Goal: Task Accomplishment & Management: Complete application form

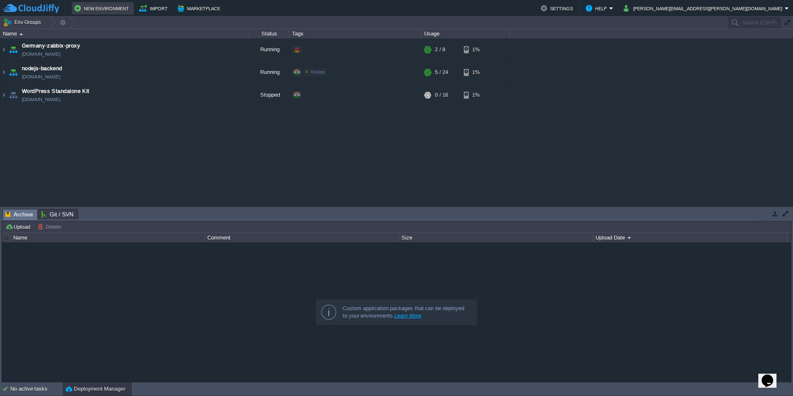
click at [99, 8] on button "New Environment" at bounding box center [102, 8] width 57 height 10
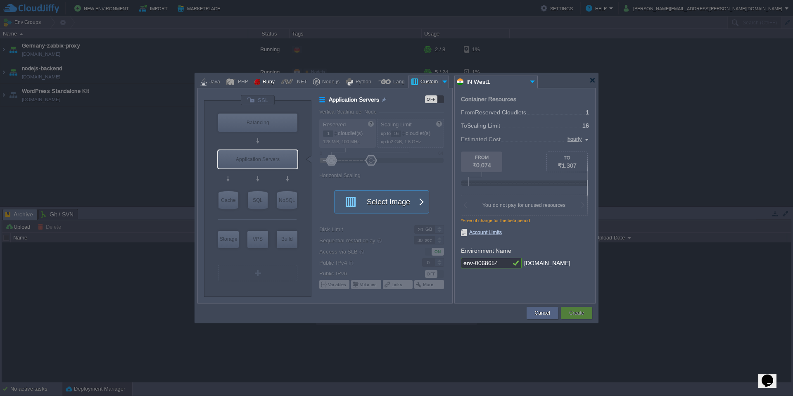
click at [261, 79] on div "Ruby" at bounding box center [267, 82] width 14 height 12
type input "Application Servers"
type input "8"
type input "Apache Ruby 2.4.65"
type input "Ruby 3.4.5"
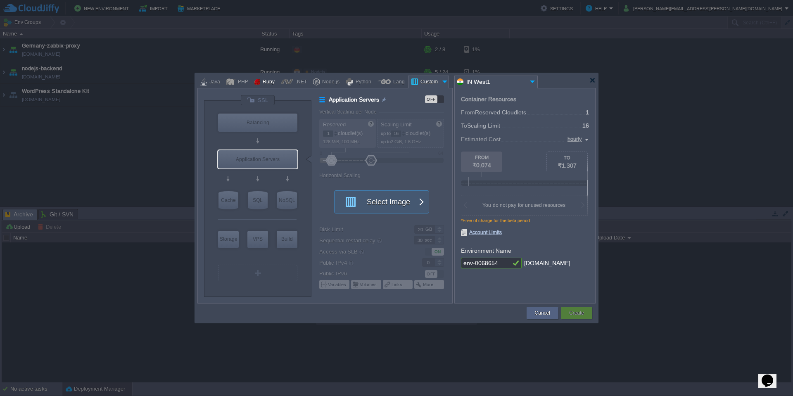
type input "Stateful"
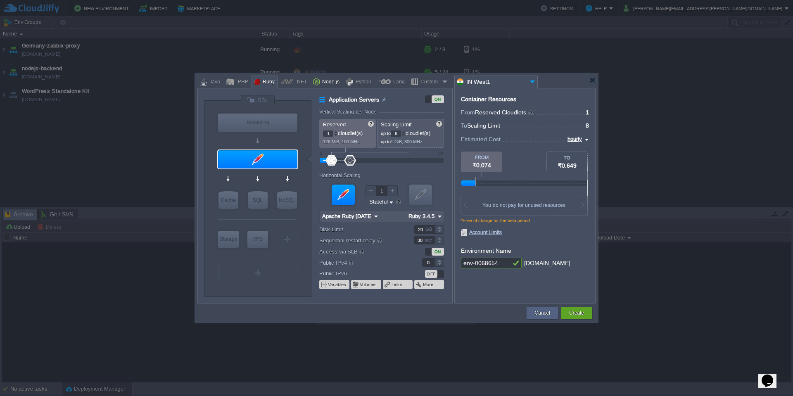
click at [334, 81] on div "Node.js" at bounding box center [330, 82] width 20 height 12
type input "Application Servers"
type input "4"
type input "Node.js 24.7.0 LTS"
type input "24.7.0-pm2"
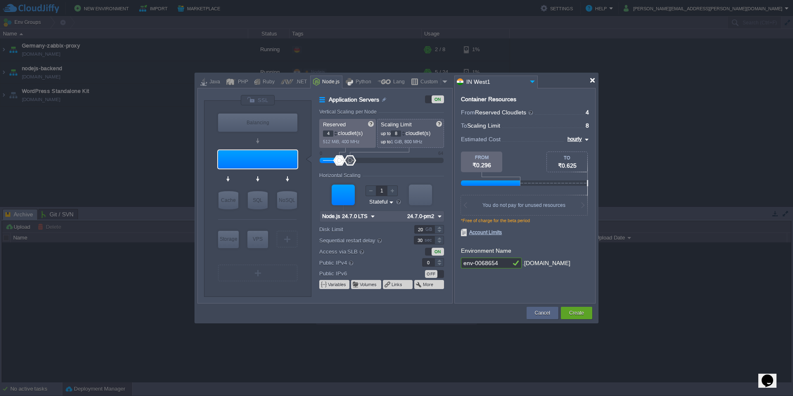
type input "AlmaLinux 9.6"
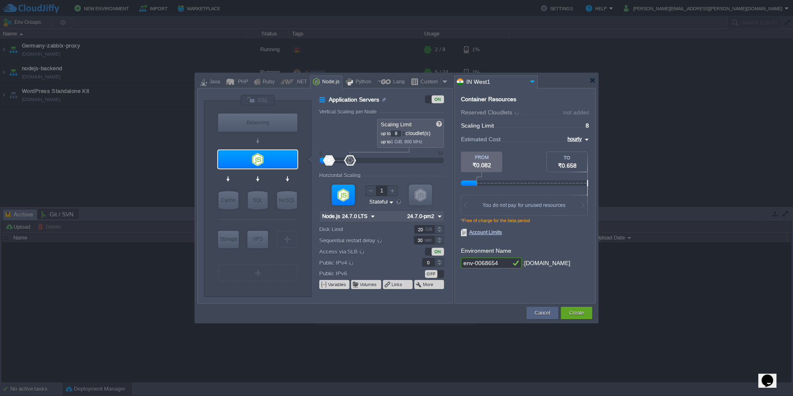
drag, startPoint x: 327, startPoint y: 161, endPoint x: 334, endPoint y: 161, distance: 7.4
click at [334, 161] on div at bounding box center [382, 160] width 106 height 9
type input "2"
drag, startPoint x: 328, startPoint y: 159, endPoint x: 333, endPoint y: 159, distance: 5.0
click at [333, 159] on div at bounding box center [334, 160] width 12 height 10
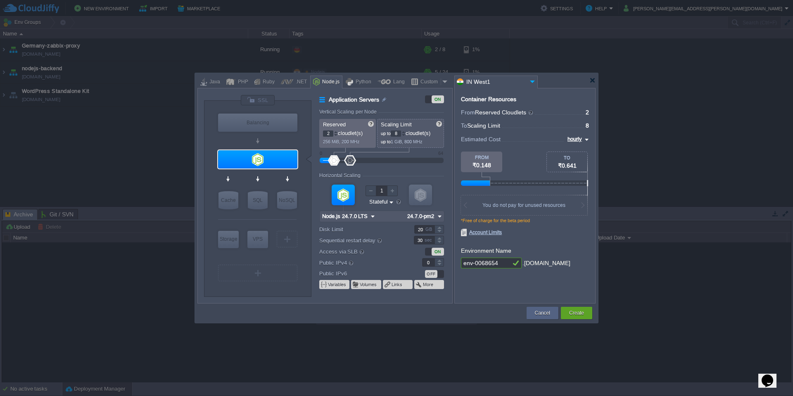
click at [330, 135] on input "2" at bounding box center [328, 133] width 10 height 6
type input "1"
click at [392, 175] on div "Horizontal Scaling" at bounding box center [381, 176] width 125 height 7
type input "Node.js 24.7.0 LTS"
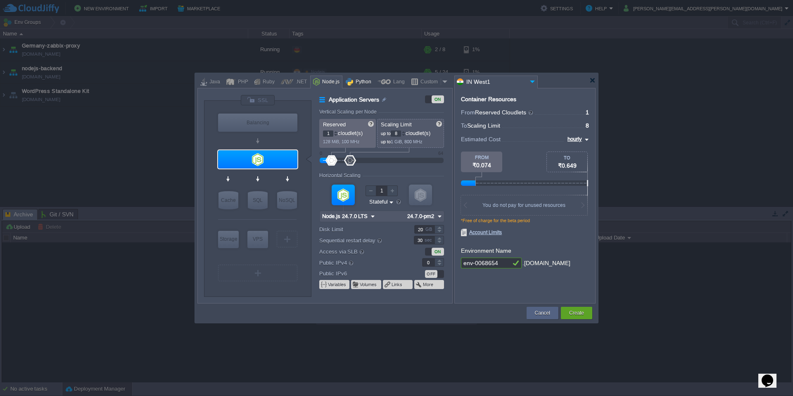
click at [360, 82] on div "Python" at bounding box center [362, 82] width 18 height 12
type input "Application Servers"
type input "4"
type input "Apache Python 2...."
type input "Python 3.13.7"
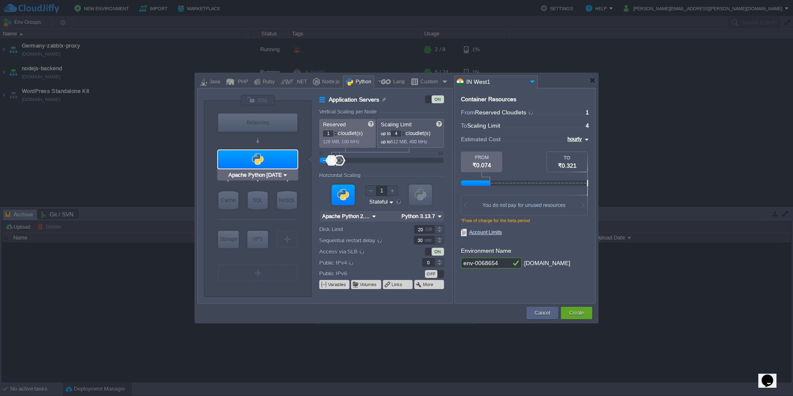
click at [284, 173] on img at bounding box center [285, 175] width 6 height 8
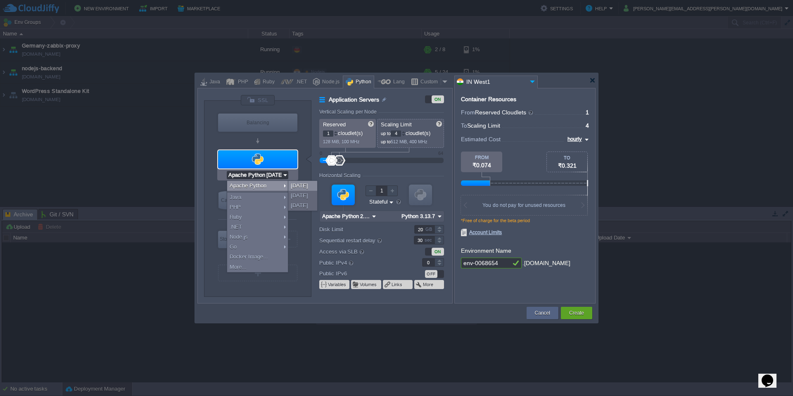
click at [301, 185] on div "2.4.65" at bounding box center [302, 186] width 29 height 10
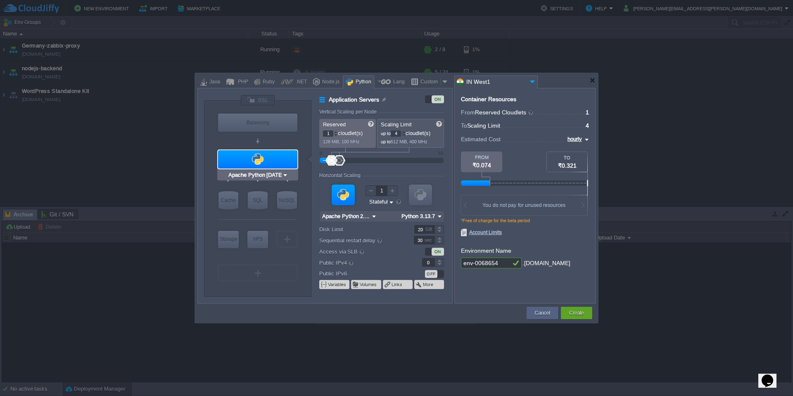
type input "MariaDB 12.0.2"
click at [260, 202] on div "SQL" at bounding box center [258, 200] width 20 height 18
type input "SQL Databases"
type input "4"
type input "6"
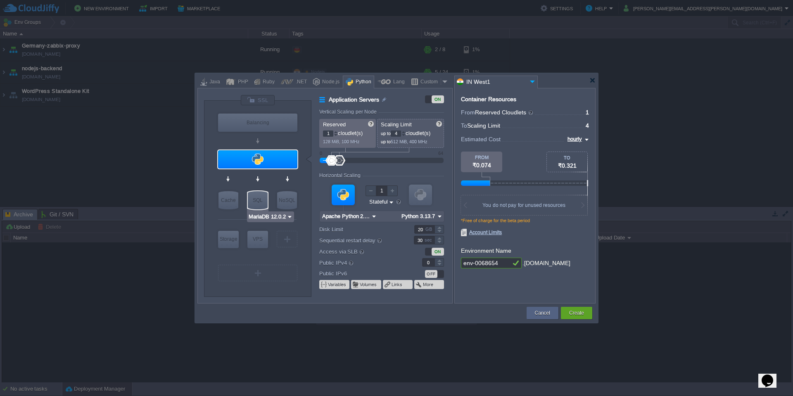
type input "MariaDB 12.0.2"
type input "12.0.2-almalinux-9"
type input "Stateless"
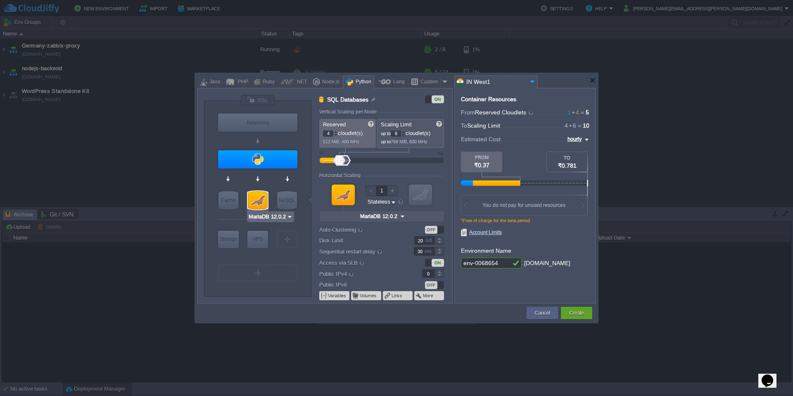
click at [287, 215] on img at bounding box center [289, 217] width 6 height 8
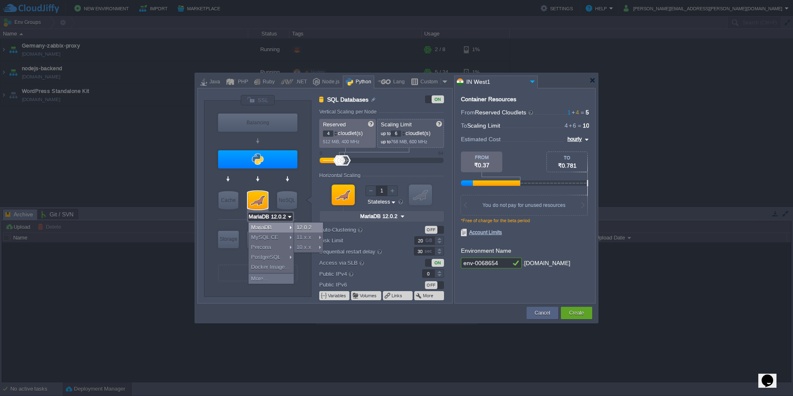
click at [301, 227] on div "12.0.2" at bounding box center [308, 227] width 29 height 10
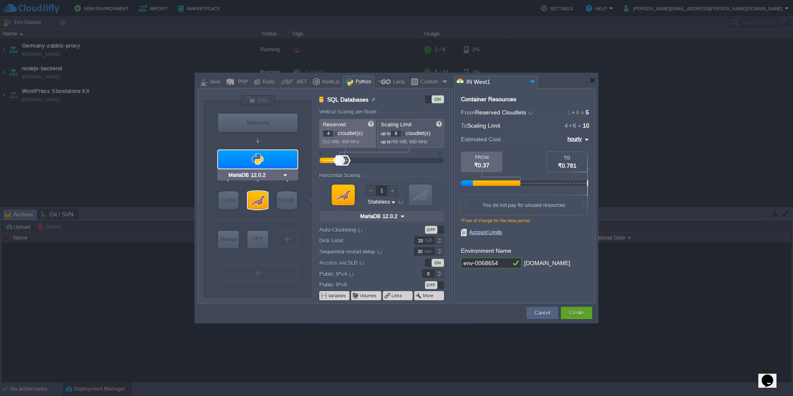
type input "Apache Python 2.4.65"
click at [276, 163] on div at bounding box center [257, 159] width 79 height 18
type input "Application Servers"
type input "1"
type input "4"
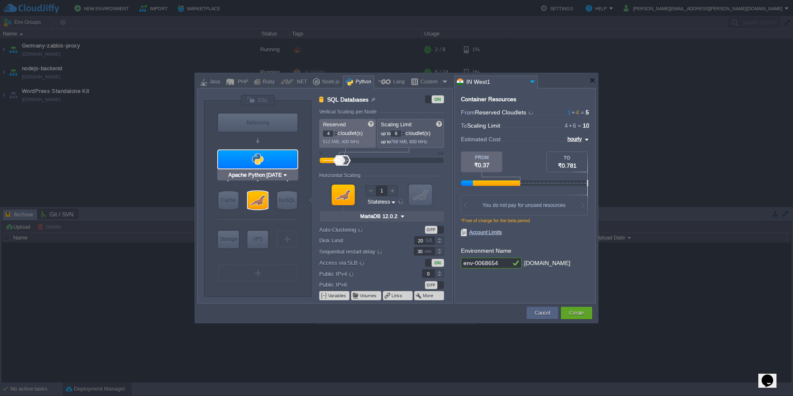
type input "Apache Python 2...."
type input "Python 3.13.7"
type input "Stateful"
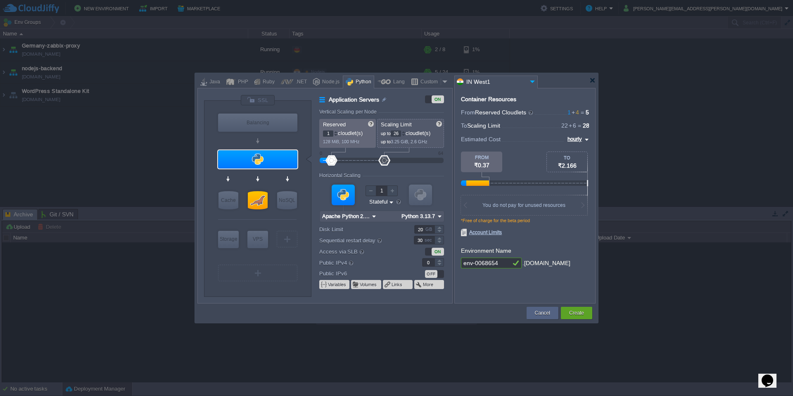
type input "30"
drag, startPoint x: 360, startPoint y: 158, endPoint x: 389, endPoint y: 159, distance: 29.3
click at [389, 159] on div at bounding box center [389, 160] width 12 height 10
type input "MariaDB 12.0.2"
click at [258, 202] on div at bounding box center [258, 200] width 20 height 18
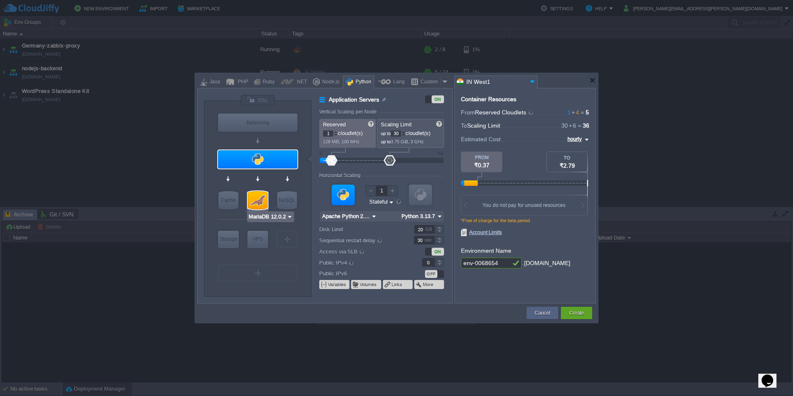
type input "SQL Databases"
type input "4"
type input "6"
type input "MariaDB 12.0.2"
type input "12.0.2-almalinux-9"
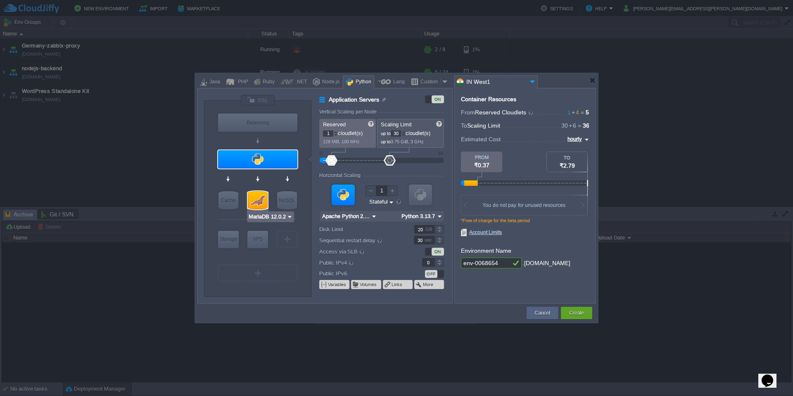
type input "Stateless"
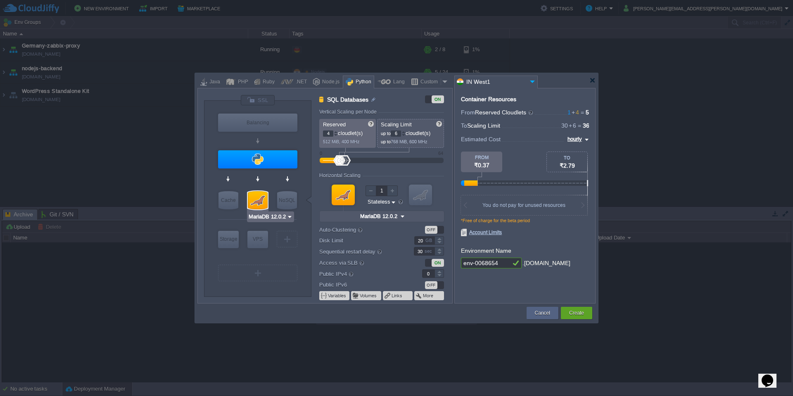
type input "Redis 7.2.4"
type input "22"
drag, startPoint x: 349, startPoint y: 161, endPoint x: 378, endPoint y: 161, distance: 28.5
click at [378, 161] on div at bounding box center [379, 160] width 12 height 10
type input "Apache Python 2.4.65"
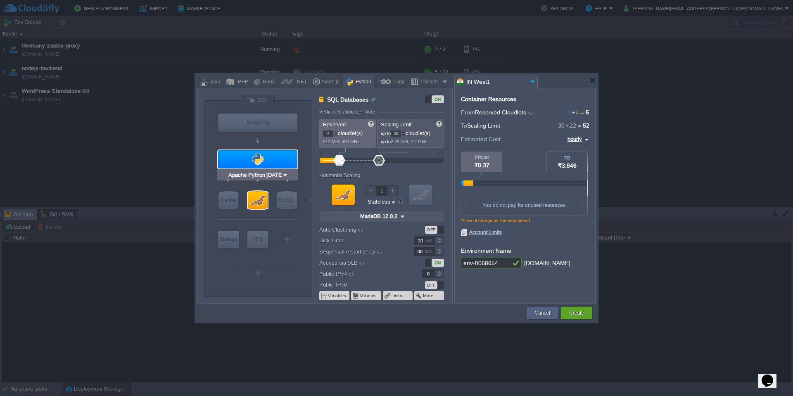
click at [266, 158] on div at bounding box center [257, 159] width 79 height 18
type input "Application Servers"
type input "1"
type input "30"
type input "Apache Python 2...."
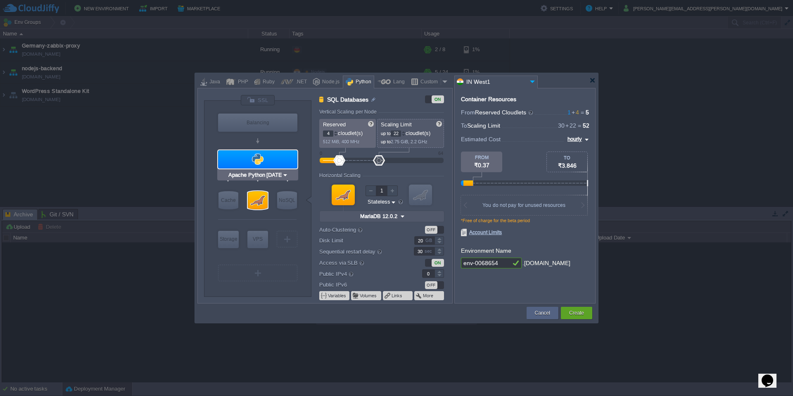
type input "Python 3.13.7"
type input "Stateful"
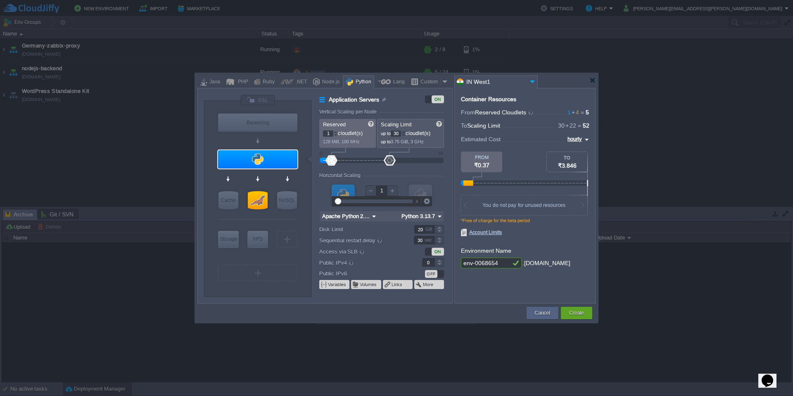
type input "2"
click at [393, 190] on div at bounding box center [392, 190] width 11 height 11
type input "Apache Python 2.4.65"
click at [370, 190] on div at bounding box center [370, 190] width 11 height 11
click at [394, 190] on div at bounding box center [392, 190] width 11 height 11
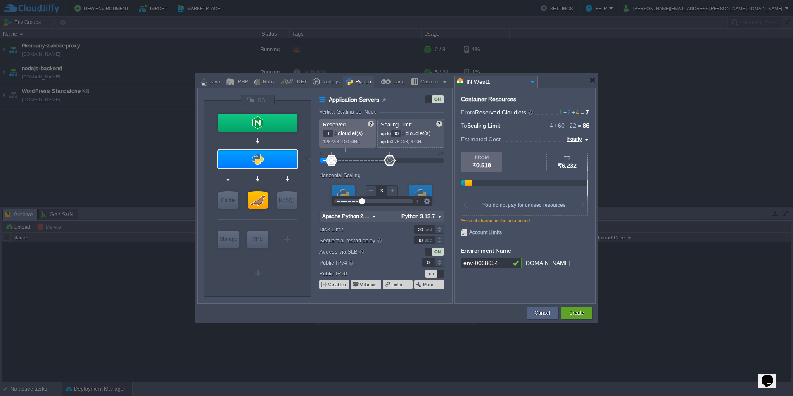
click at [394, 191] on div at bounding box center [392, 190] width 11 height 11
click at [394, 190] on div at bounding box center [392, 190] width 11 height 11
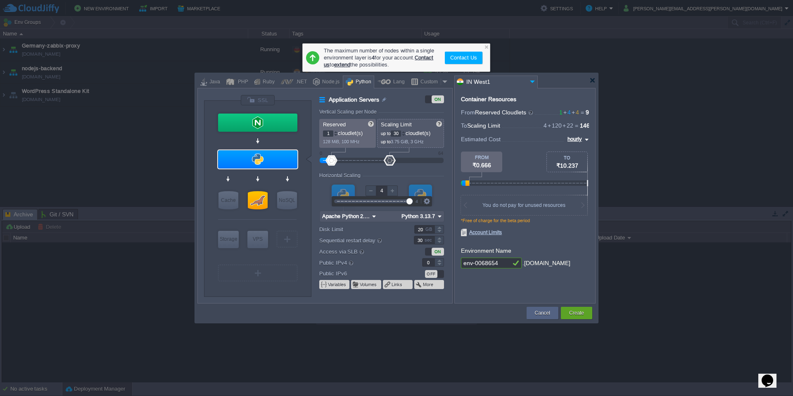
type input "3"
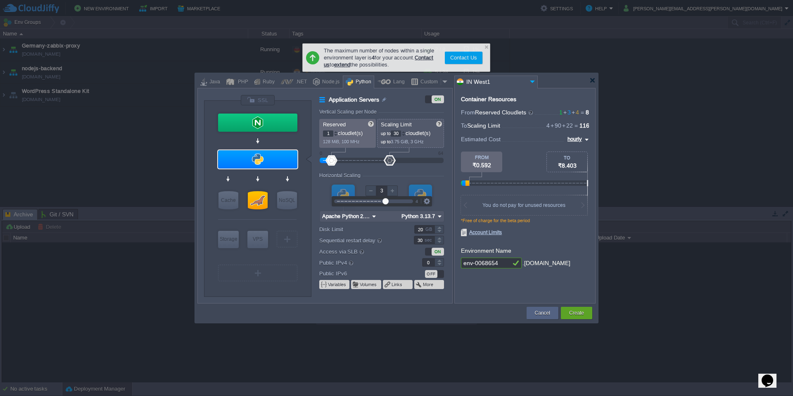
click at [370, 192] on div at bounding box center [370, 190] width 11 height 11
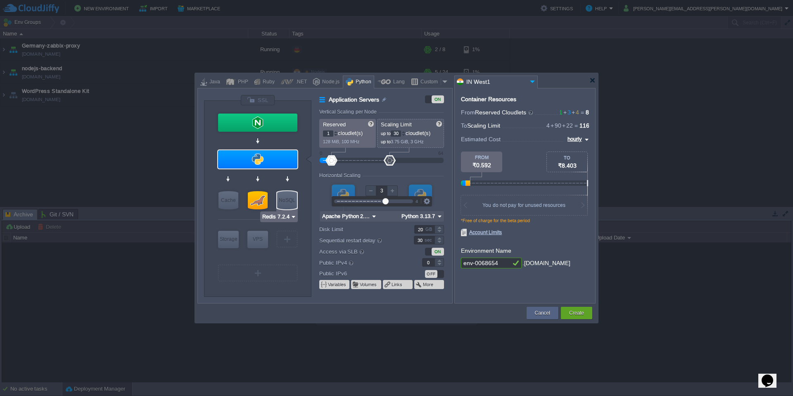
type input "MariaDB 12.0.2"
click at [260, 201] on div at bounding box center [258, 200] width 20 height 18
type input "SQL Databases"
type input "4"
type input "22"
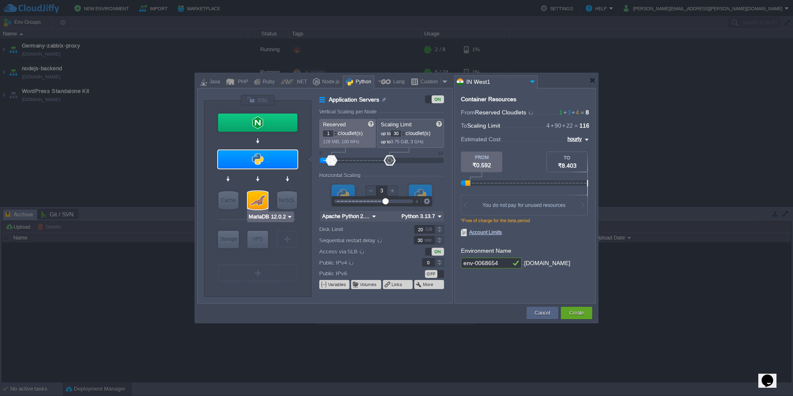
type input "1"
type input "MariaDB 12.0.2"
type input "12.0.2-almalinux-9"
type input "Stateless"
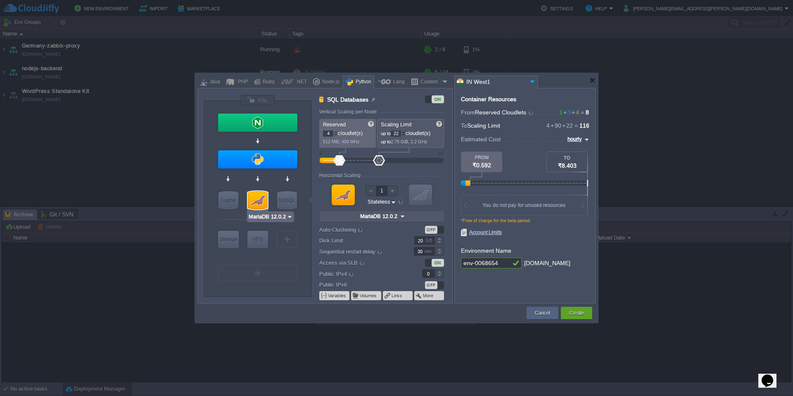
type input "Redis 7.2.4"
type input "2"
click at [392, 192] on div at bounding box center [392, 190] width 11 height 11
click at [510, 78] on input "IN West1" at bounding box center [490, 82] width 73 height 12
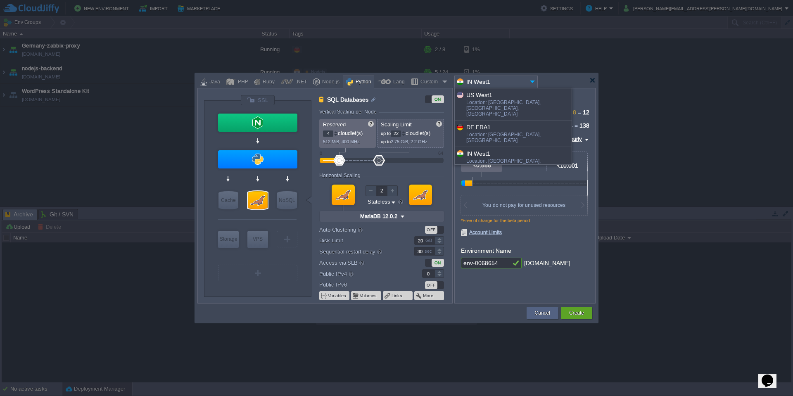
click at [525, 170] on div at bounding box center [525, 168] width 128 height 35
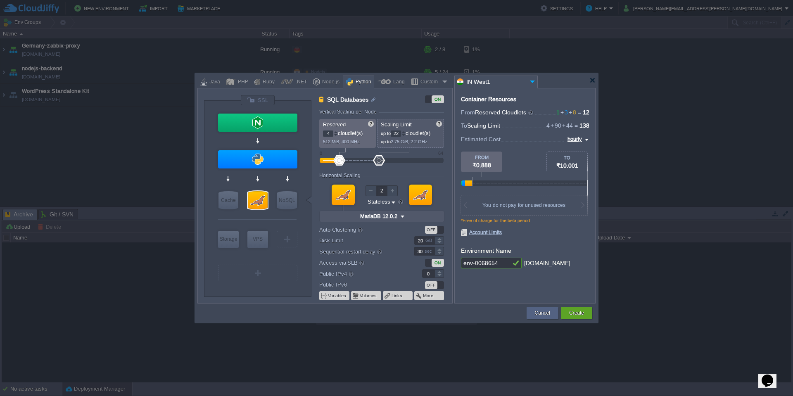
click at [582, 142] on img at bounding box center [585, 140] width 7 height 10
click at [533, 225] on div "*Free of charge for the beta period" at bounding box center [525, 223] width 128 height 11
type input "AlmaLinux 9.6"
click at [587, 138] on img at bounding box center [585, 140] width 7 height 10
click at [578, 148] on div "monthly" at bounding box center [574, 149] width 28 height 10
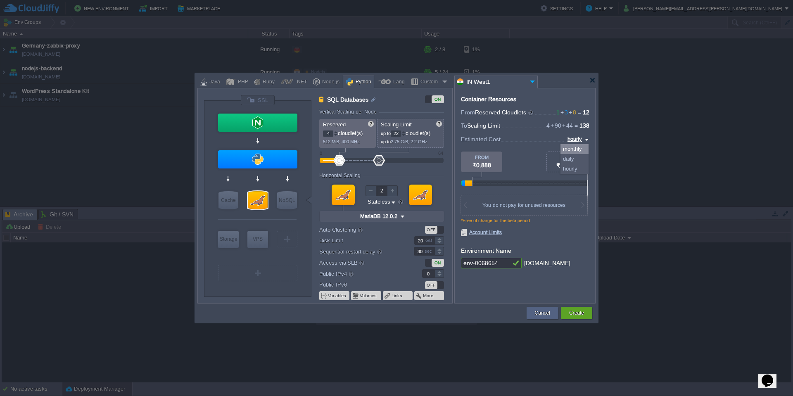
type input "monthly"
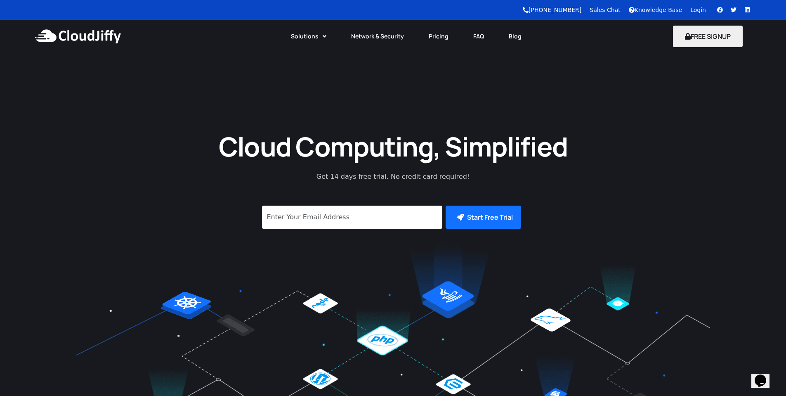
scroll to position [222, 0]
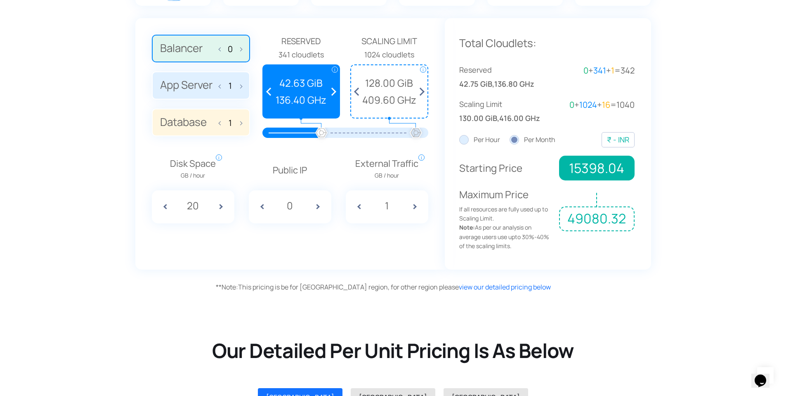
scroll to position [594, 0]
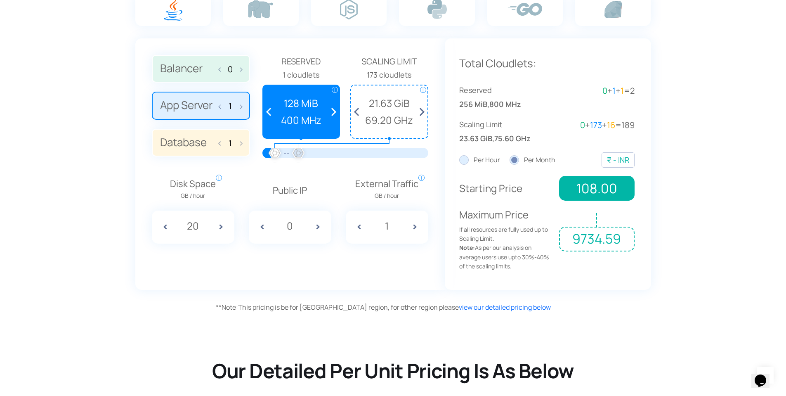
drag, startPoint x: 278, startPoint y: 151, endPoint x: 299, endPoint y: 152, distance: 21.1
click at [299, 152] on div at bounding box center [298, 153] width 18 height 18
drag, startPoint x: 301, startPoint y: 150, endPoint x: 328, endPoint y: 150, distance: 27.2
click at [328, 150] on div at bounding box center [328, 153] width 18 height 18
click at [423, 110] on span at bounding box center [419, 111] width 15 height 52
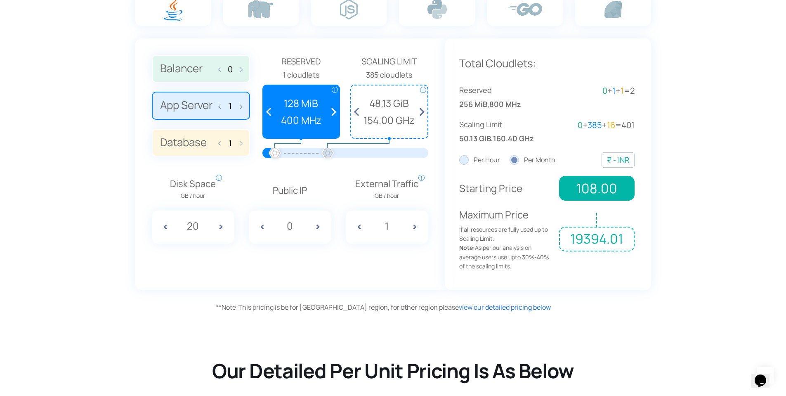
click at [423, 110] on span at bounding box center [419, 111] width 15 height 52
click at [356, 112] on span at bounding box center [358, 111] width 15 height 52
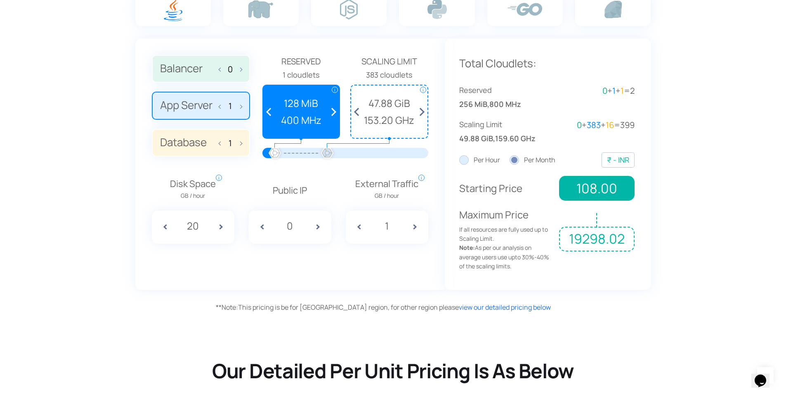
click at [356, 112] on span at bounding box center [358, 111] width 15 height 52
